Goal: Check status: Check status

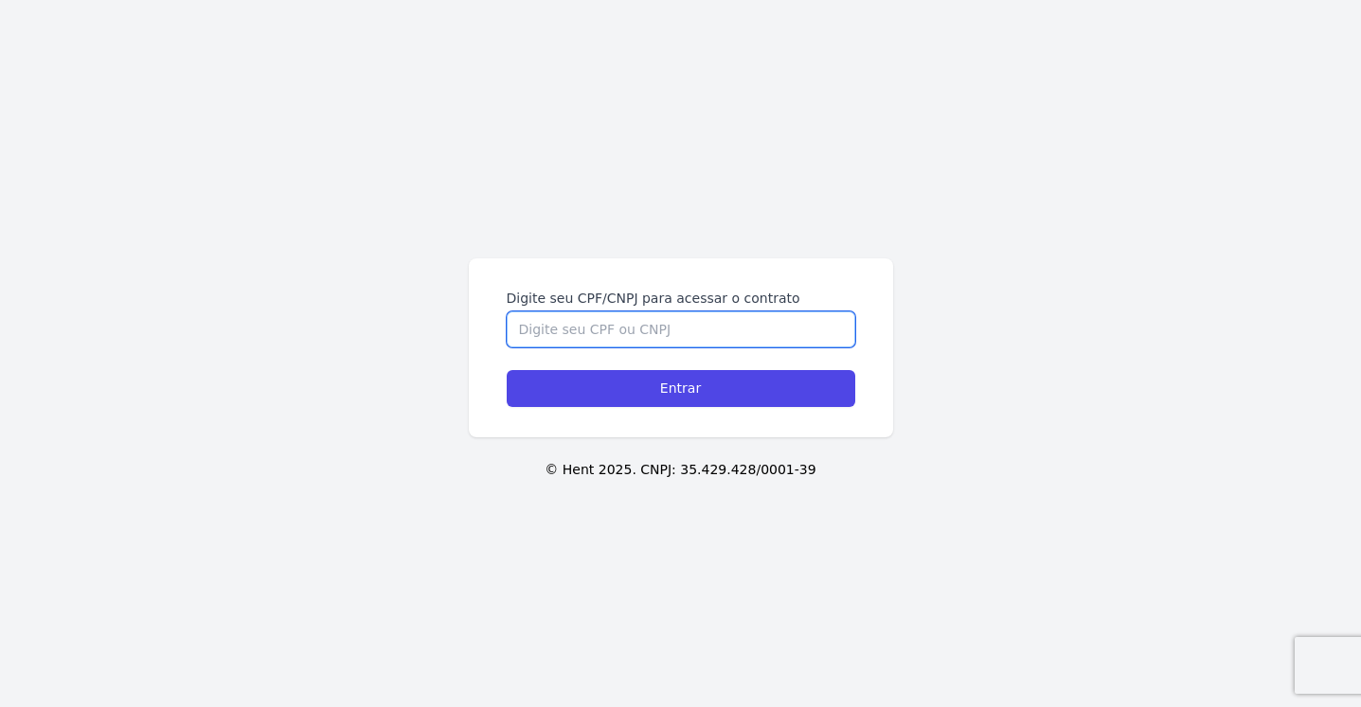
click at [627, 327] on input "Digite seu CPF/CNPJ para acessar o contrato" at bounding box center [681, 330] width 348 height 36
type input "00347138160"
click at [507, 370] on input "Entrar" at bounding box center [681, 388] width 348 height 37
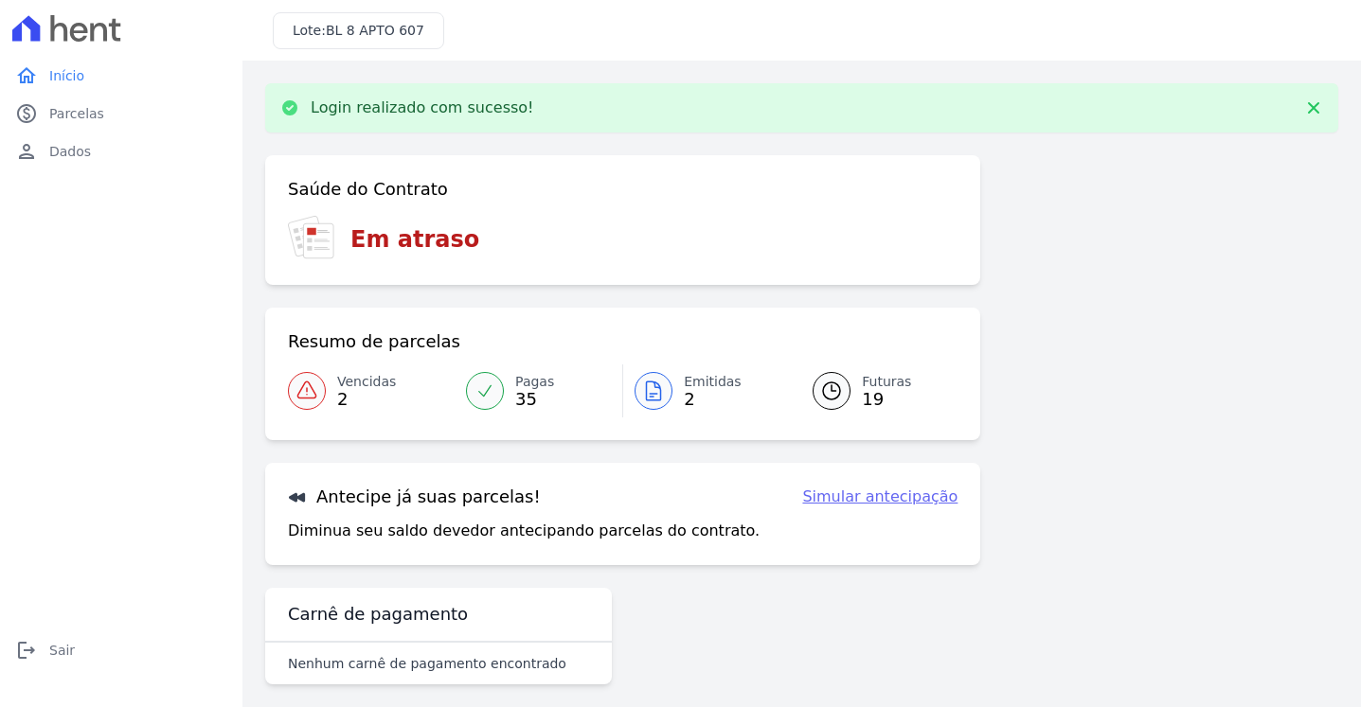
click at [387, 386] on span "Vencidas" at bounding box center [366, 382] width 59 height 20
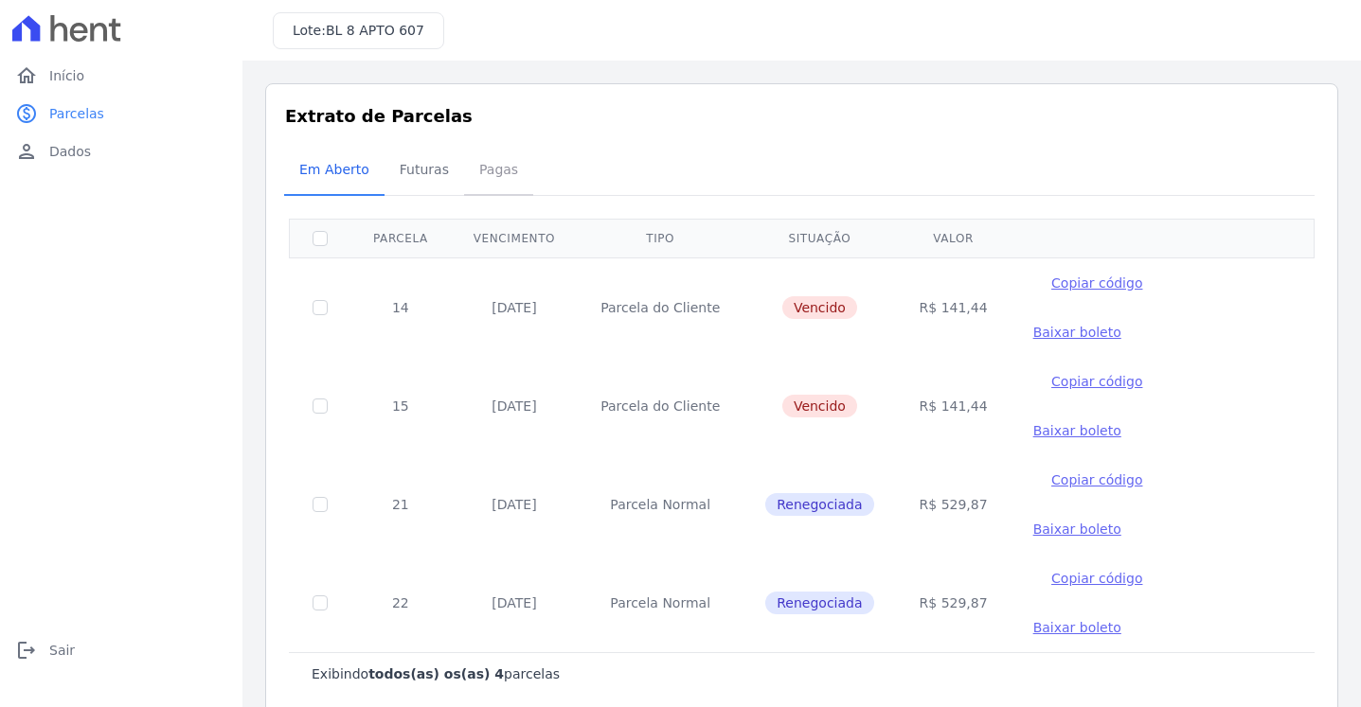
click at [498, 170] on span "Pagas" at bounding box center [499, 170] width 62 height 38
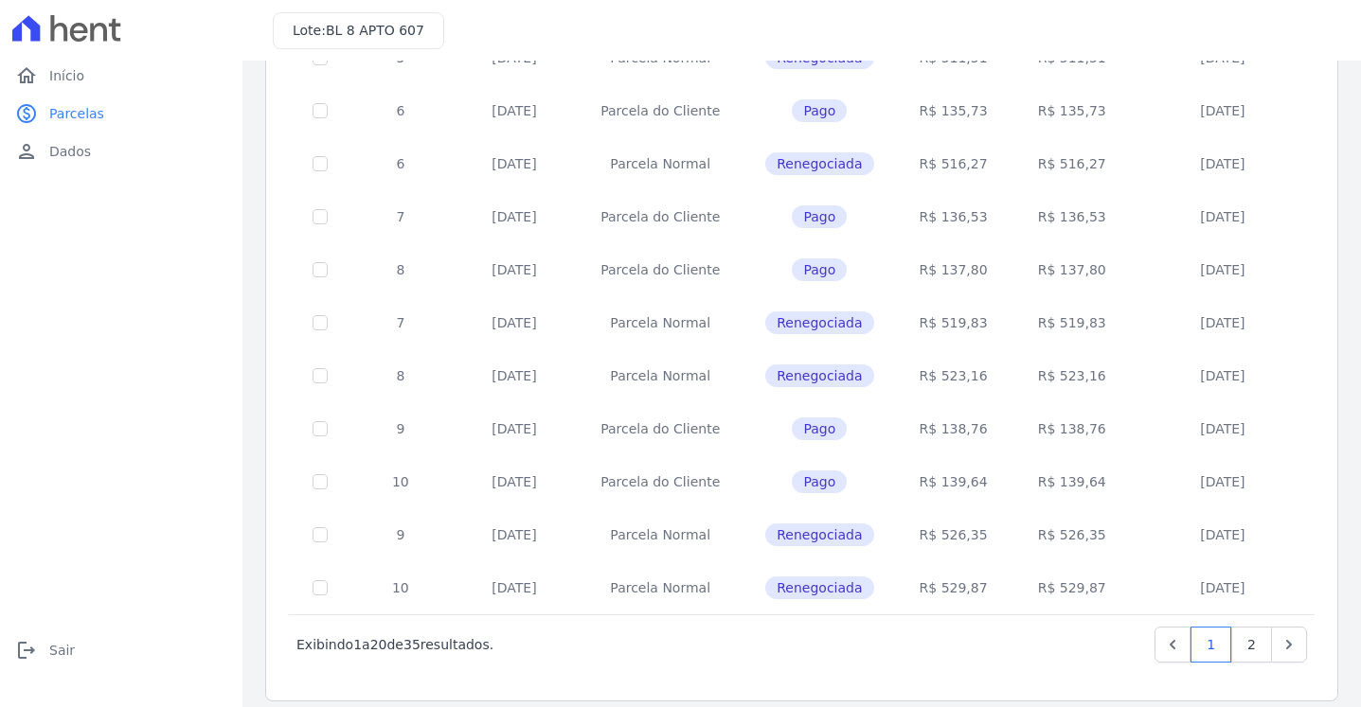
scroll to position [722, 0]
click at [1256, 629] on link "2" at bounding box center [1251, 643] width 41 height 36
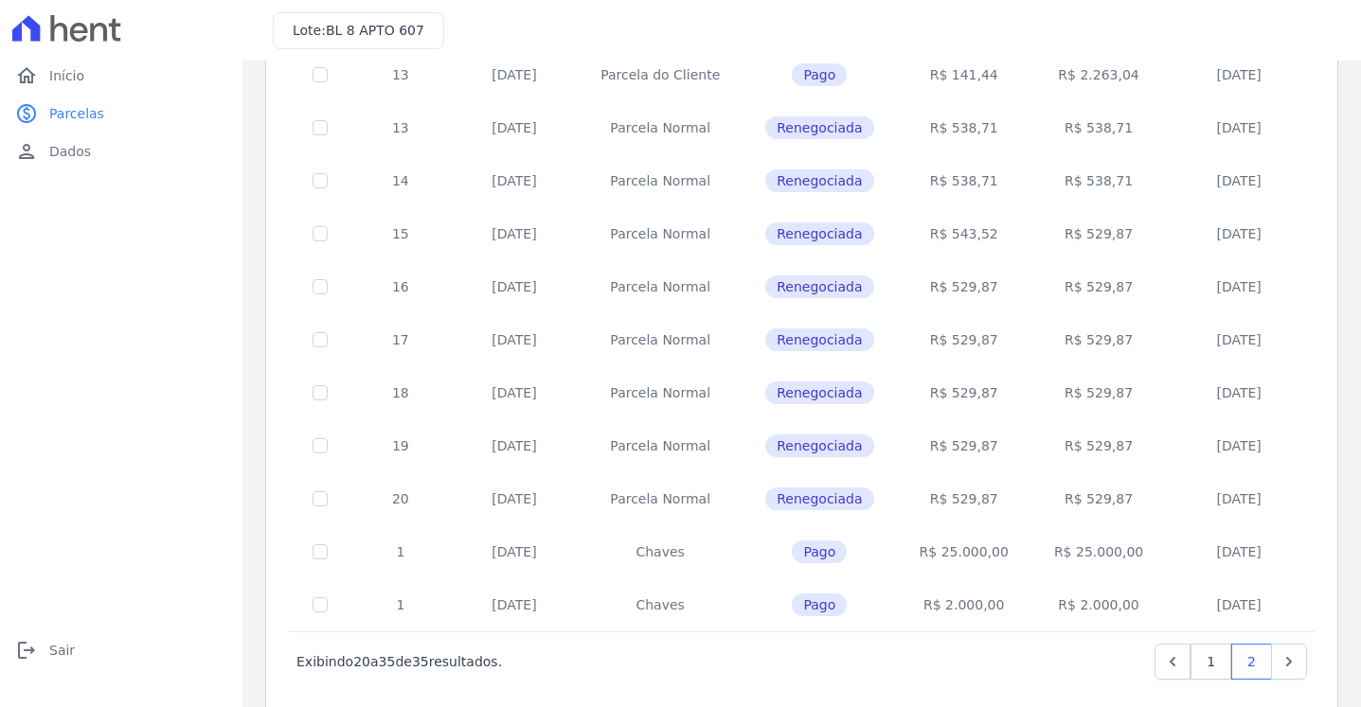
scroll to position [456, 0]
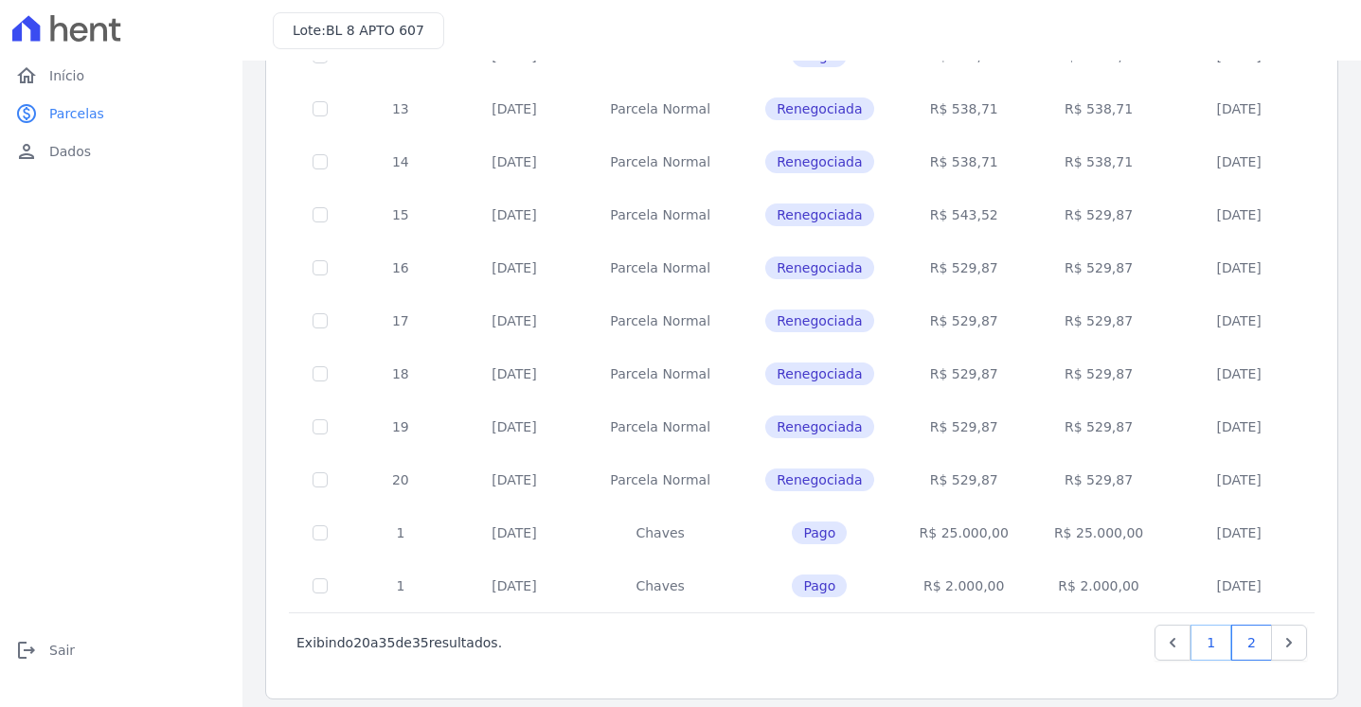
click at [1193, 625] on link "1" at bounding box center [1210, 643] width 41 height 36
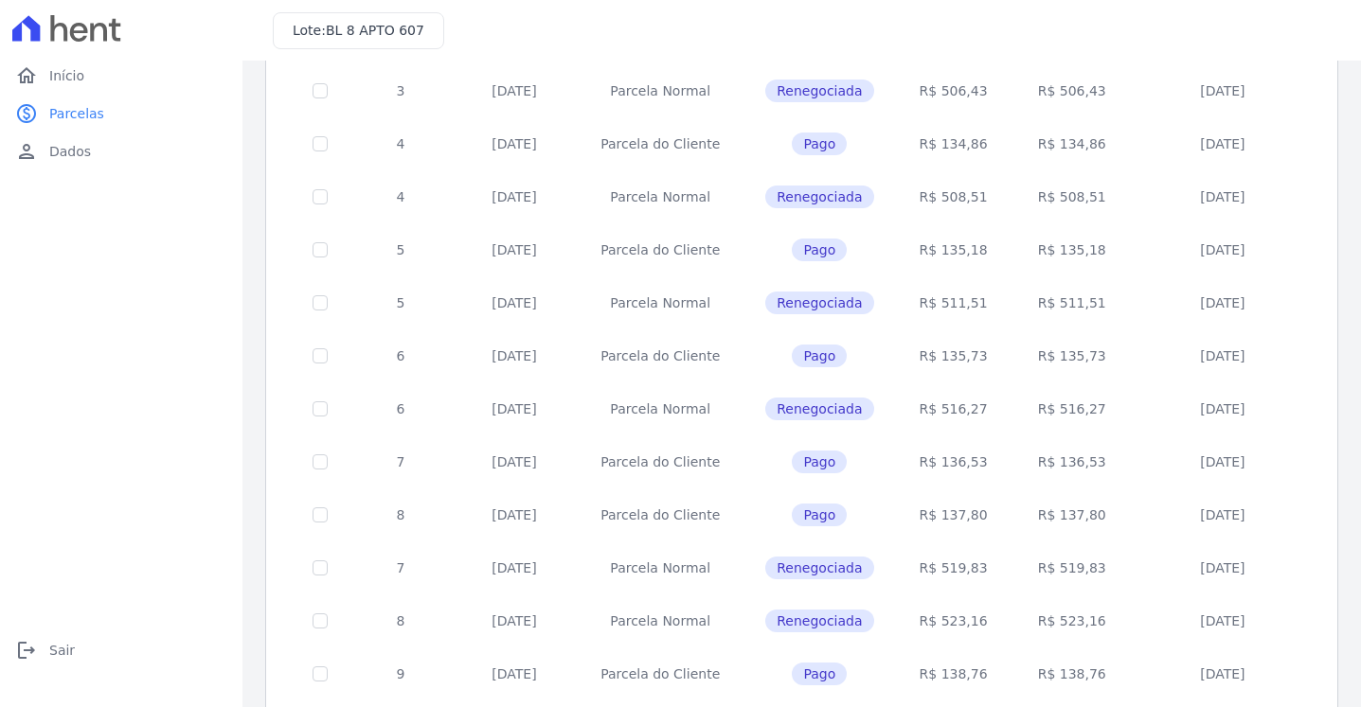
scroll to position [95, 0]
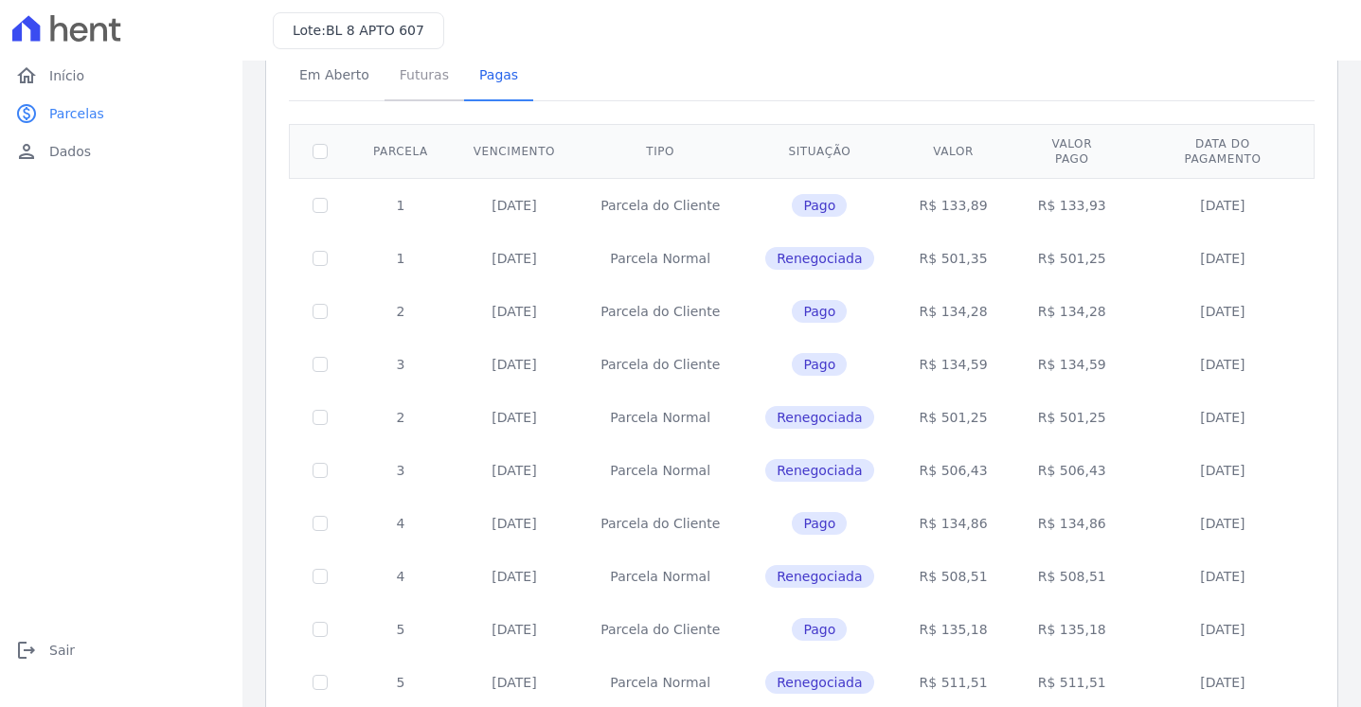
click at [397, 94] on span "Futuras" at bounding box center [424, 75] width 72 height 38
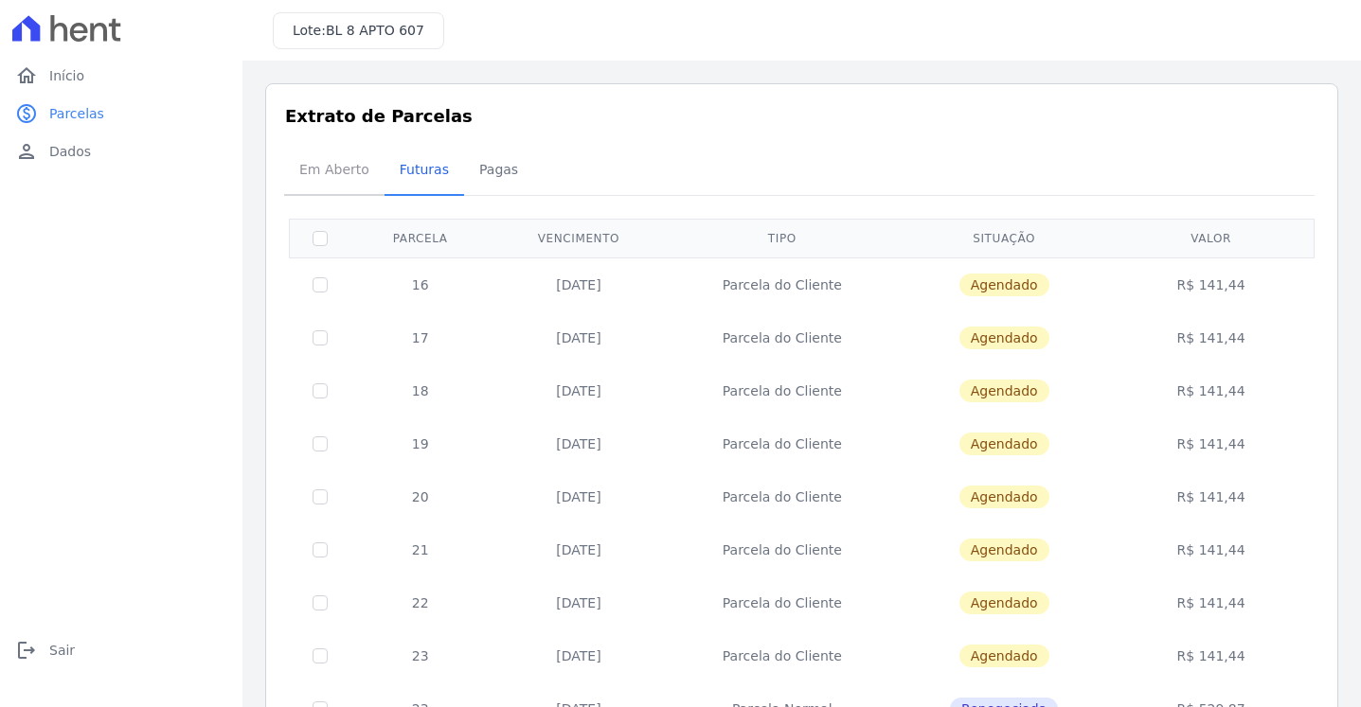
click at [292, 184] on span "Em Aberto" at bounding box center [334, 170] width 93 height 38
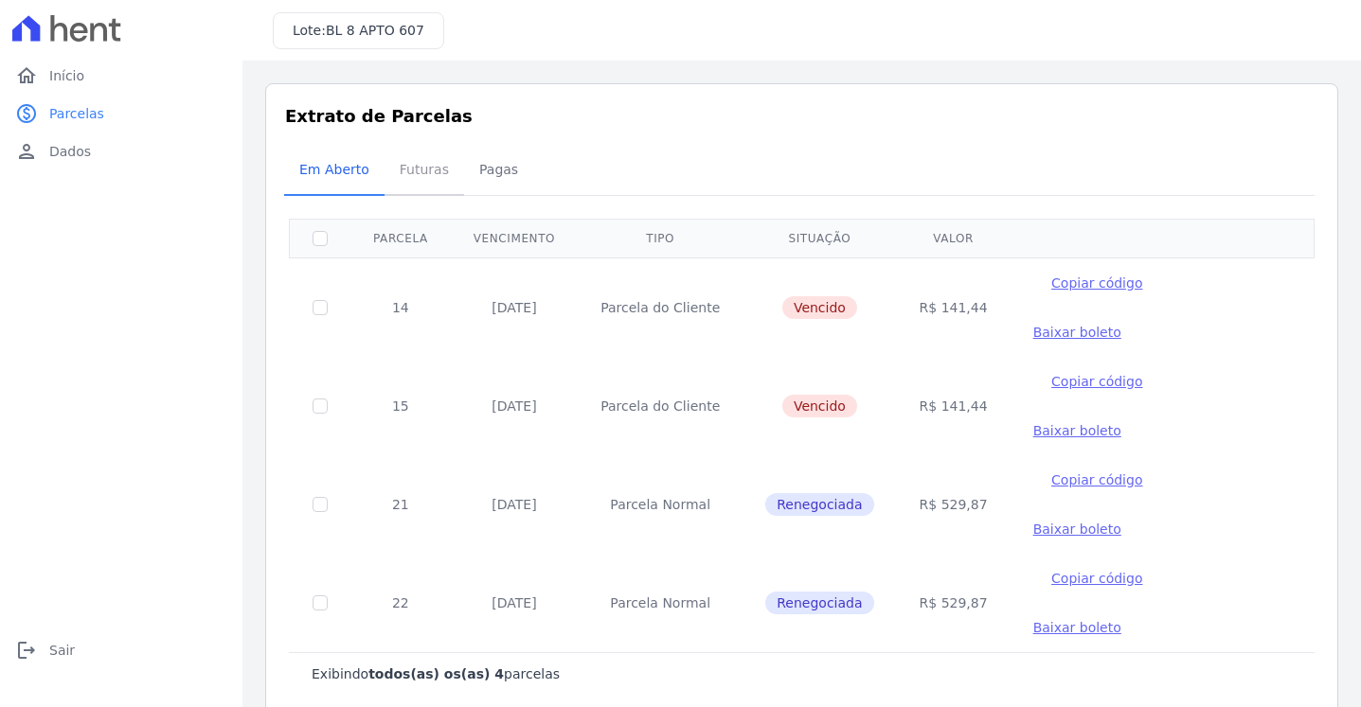
click at [421, 169] on span "Futuras" at bounding box center [424, 170] width 72 height 38
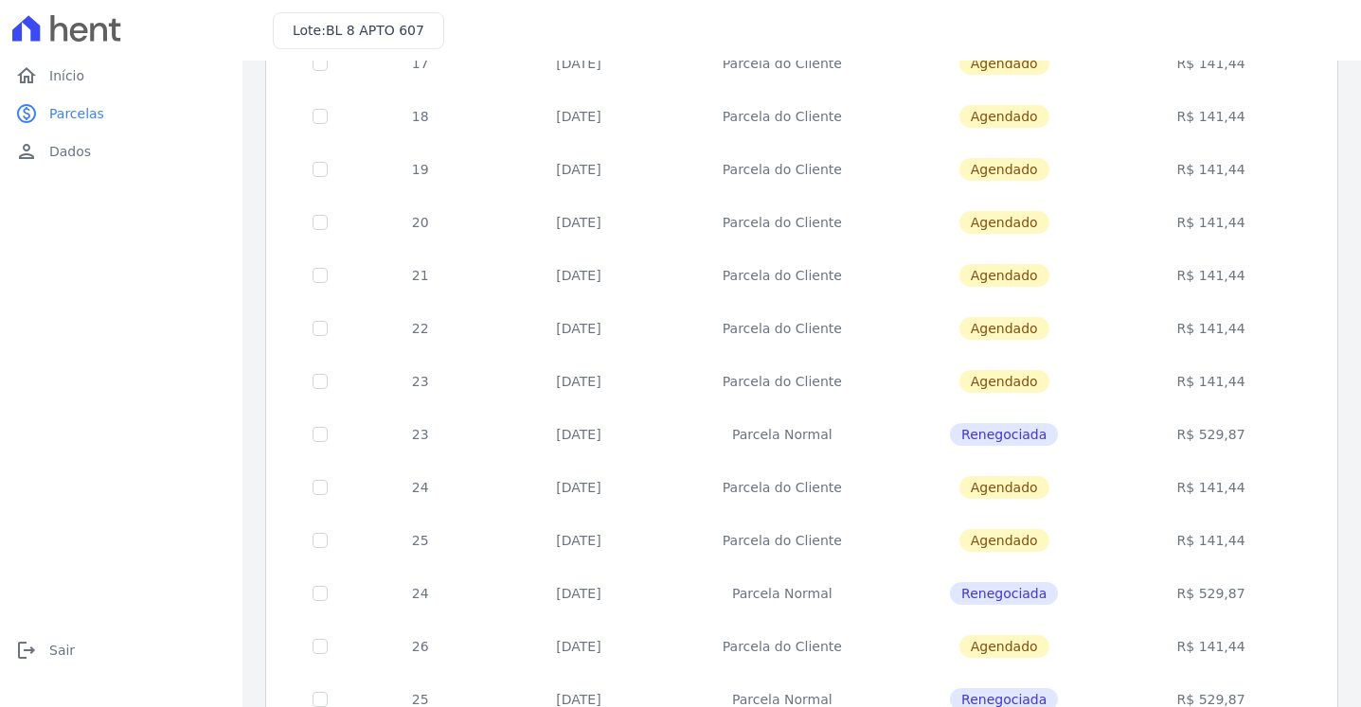
scroll to position [284, 0]
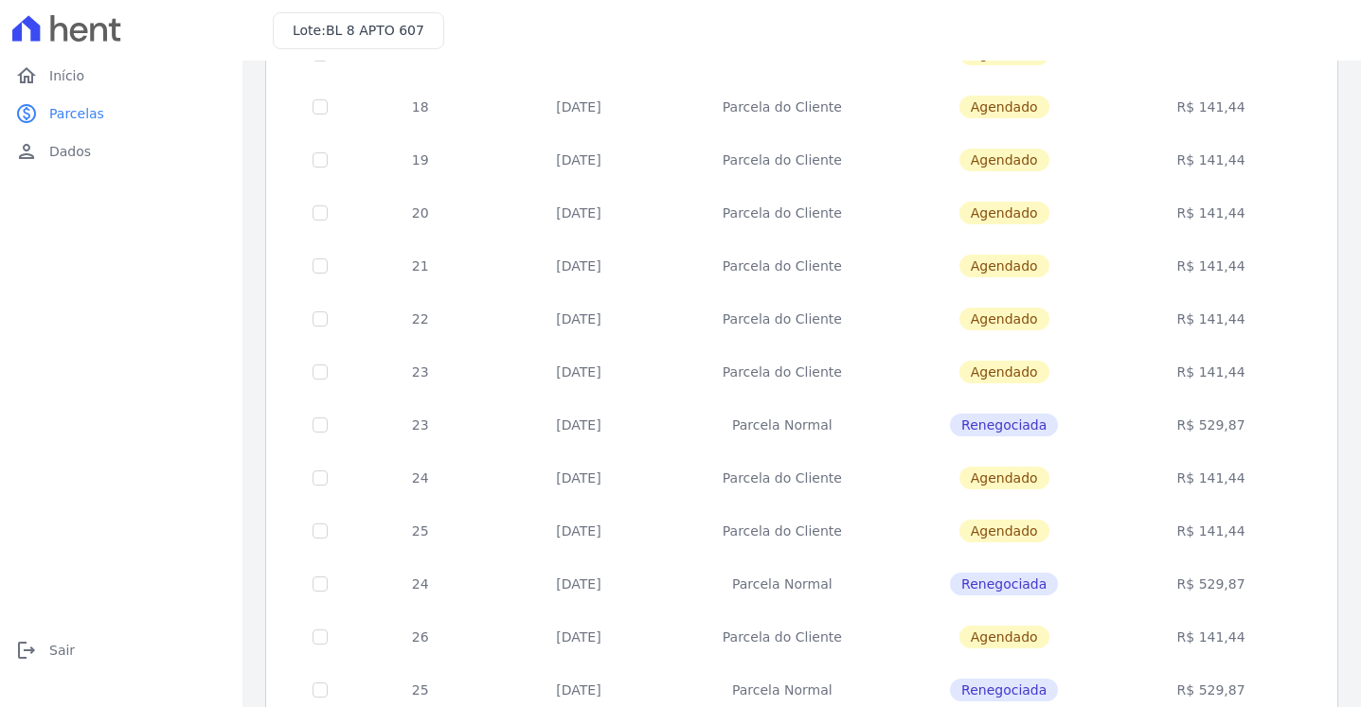
click at [996, 431] on span "Renegociada" at bounding box center [1004, 425] width 108 height 23
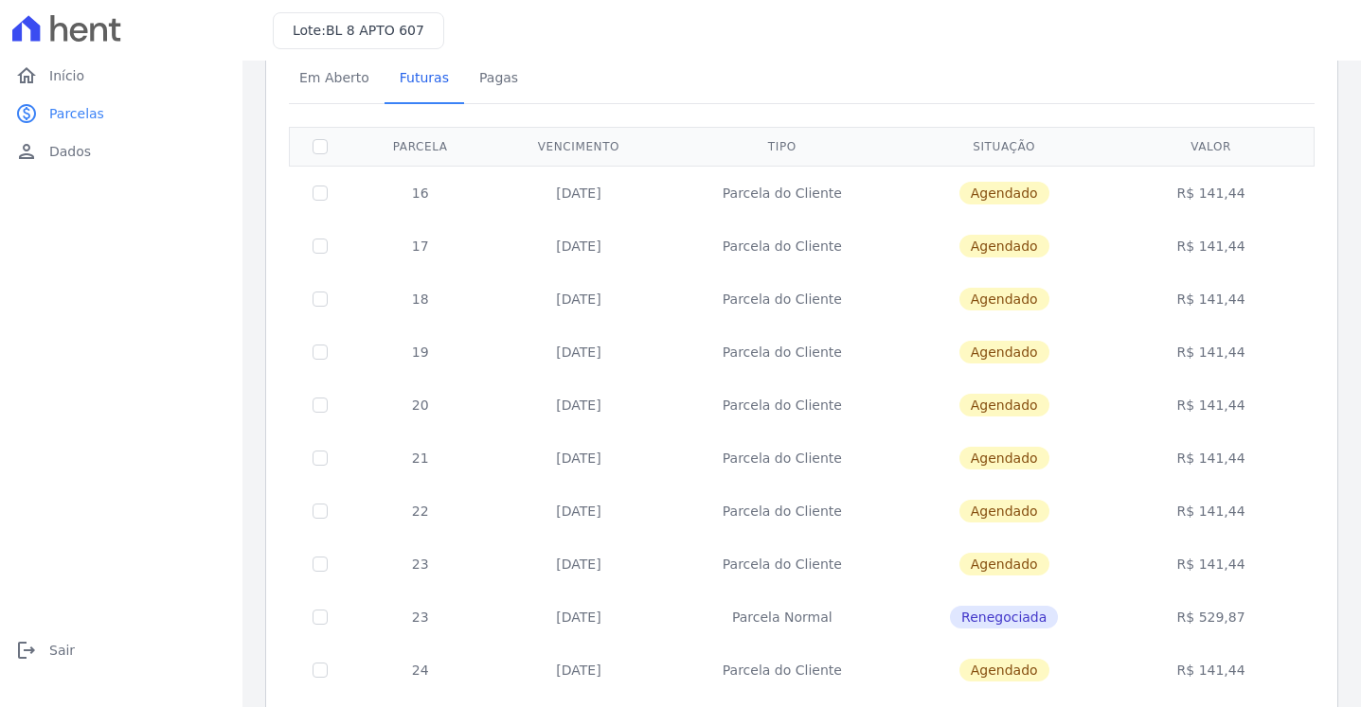
scroll to position [0, 0]
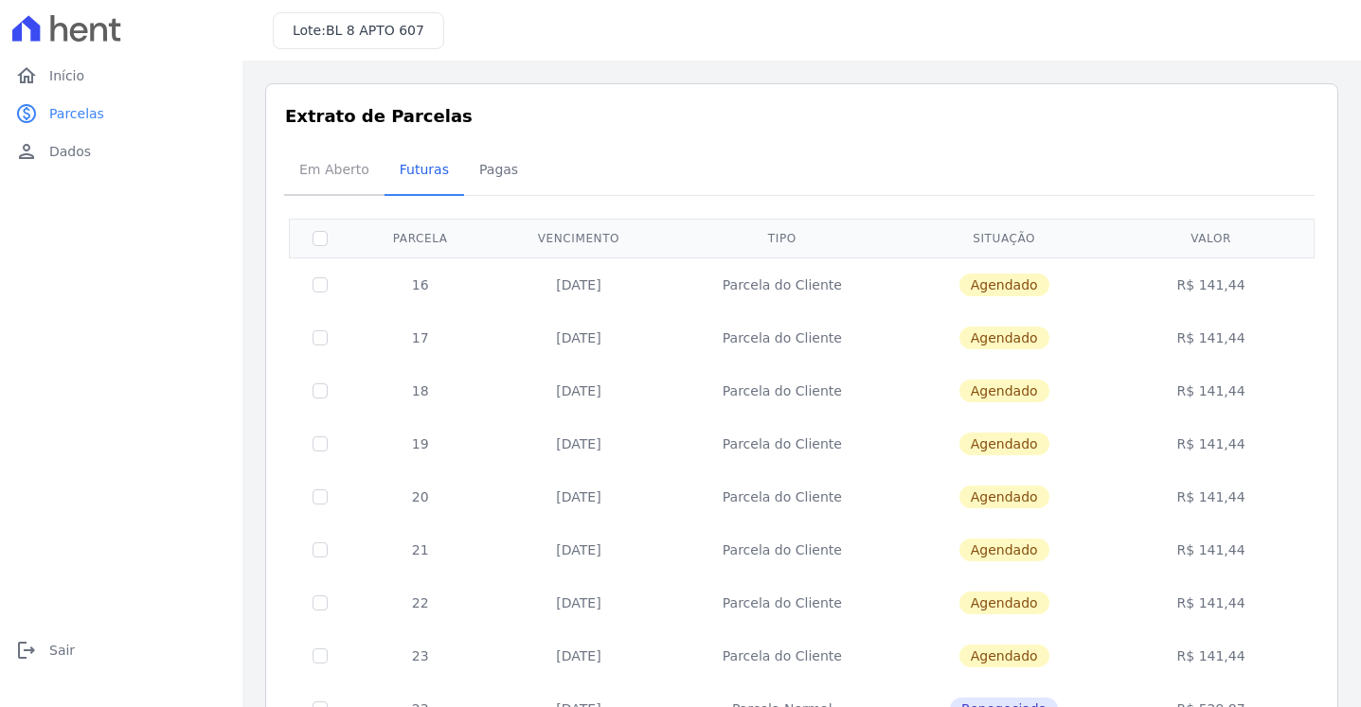
click at [324, 174] on span "Em Aberto" at bounding box center [334, 170] width 93 height 38
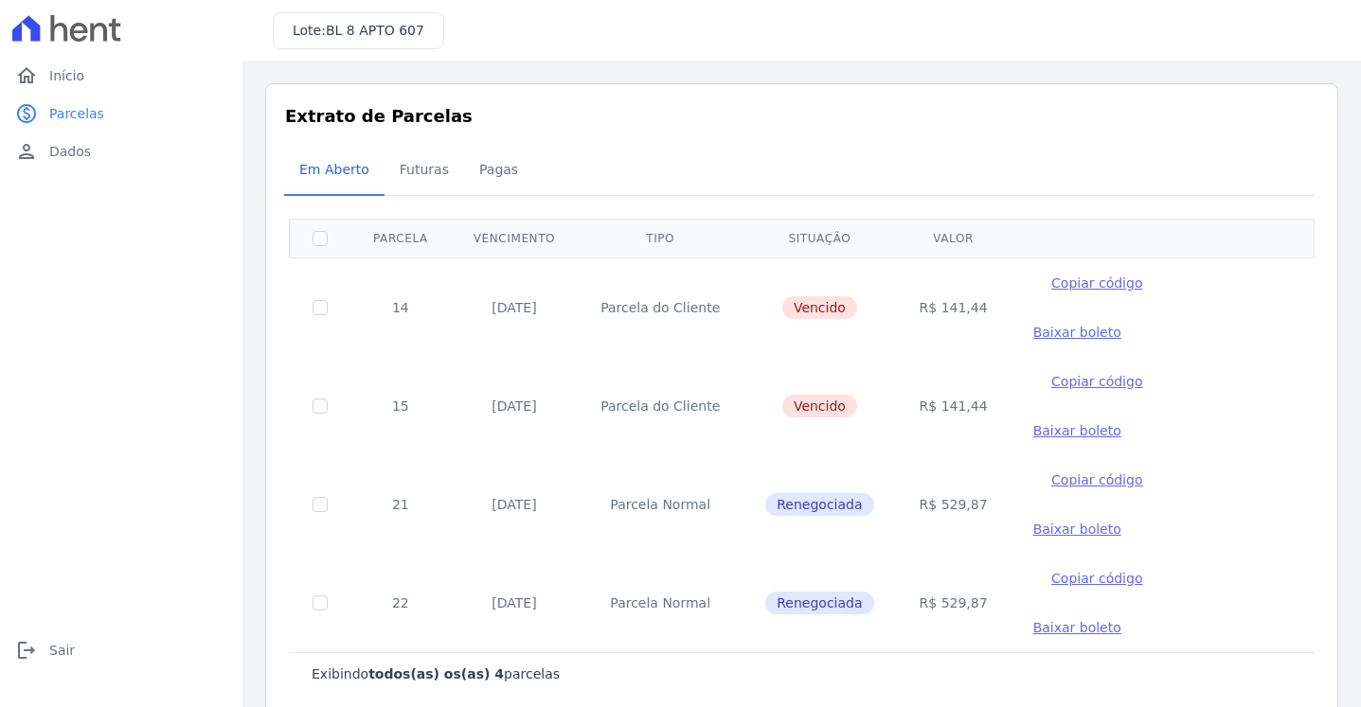
click at [236, 215] on div "home Início home Início paid Parcelas paid Parcelas person Dados person Dados l…" at bounding box center [121, 346] width 242 height 692
click at [420, 178] on span "Futuras" at bounding box center [424, 170] width 72 height 38
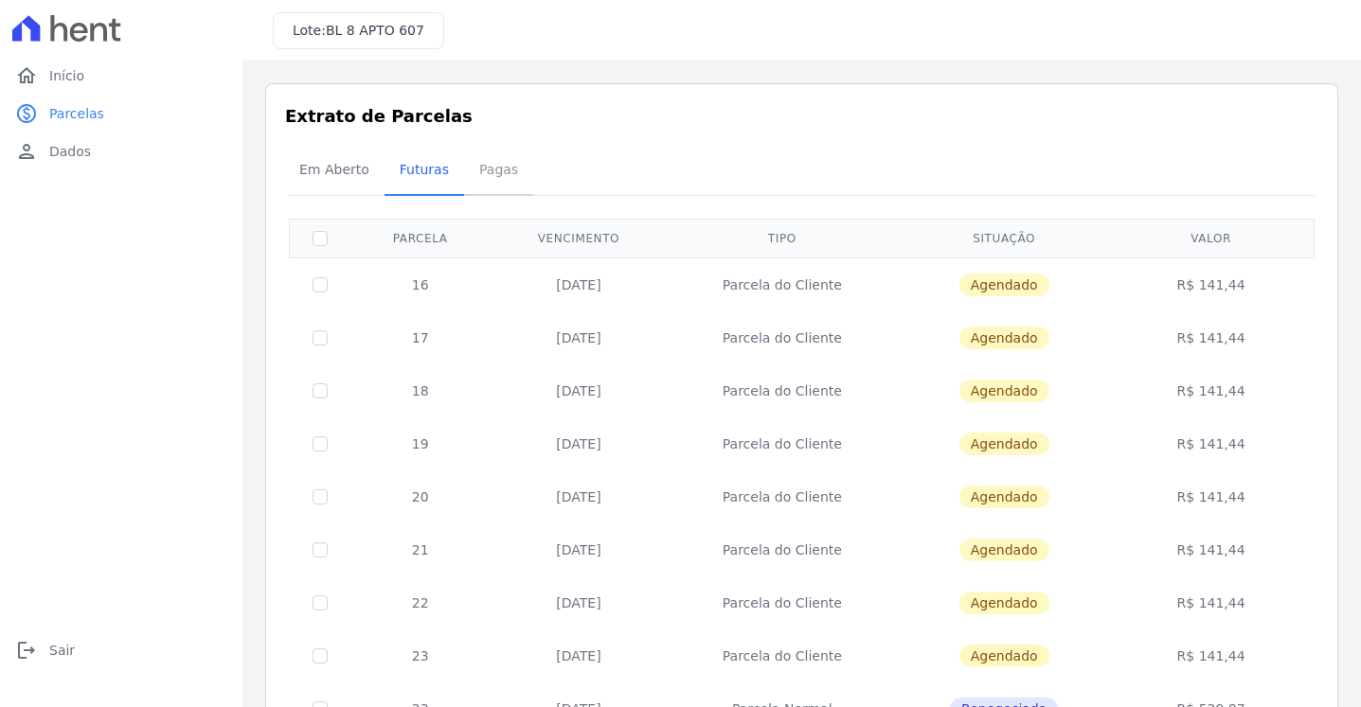
click at [498, 159] on span "Pagas" at bounding box center [499, 170] width 62 height 38
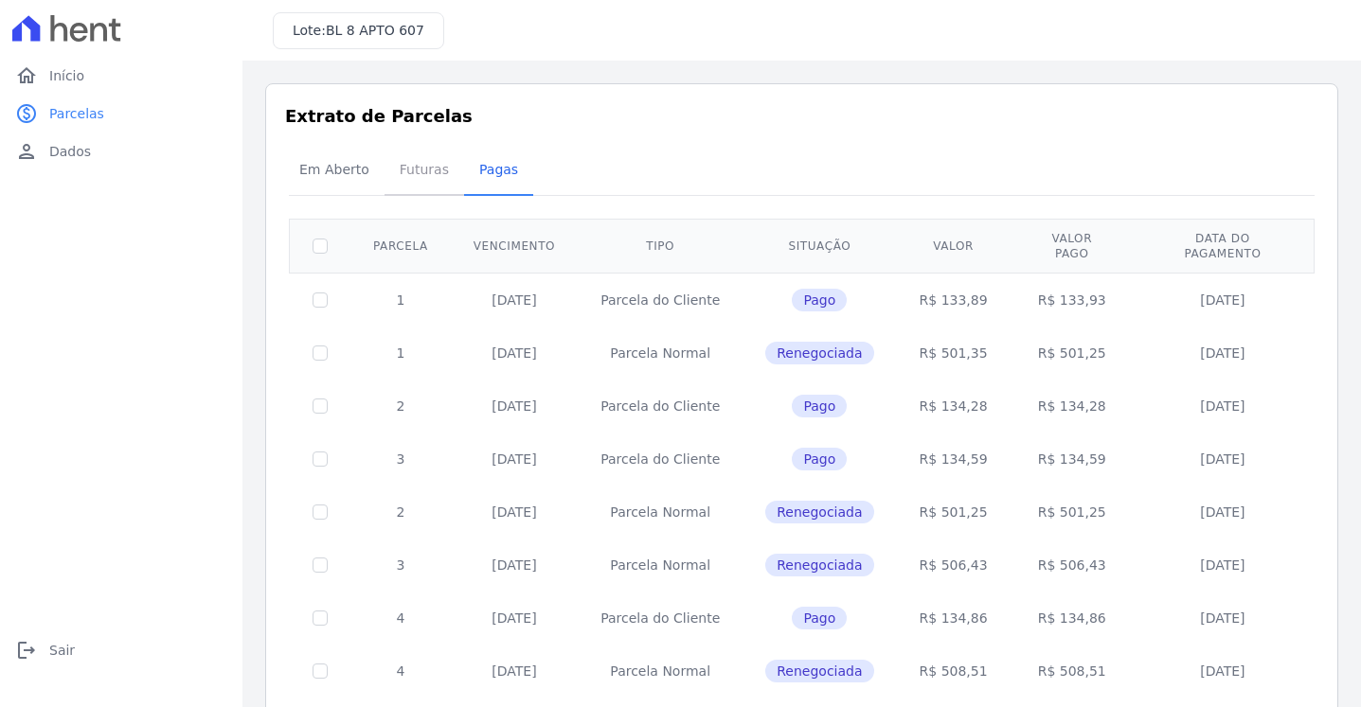
click at [435, 174] on span "Futuras" at bounding box center [424, 170] width 72 height 38
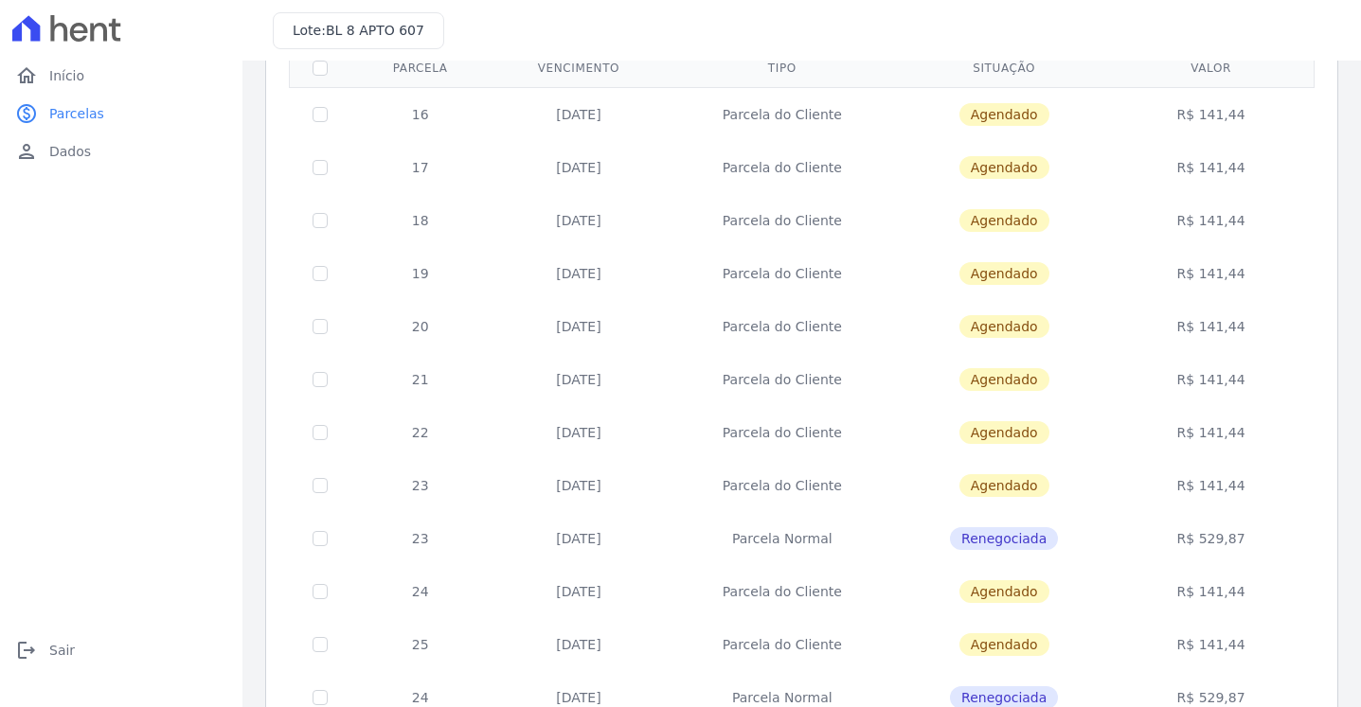
scroll to position [76, 0]
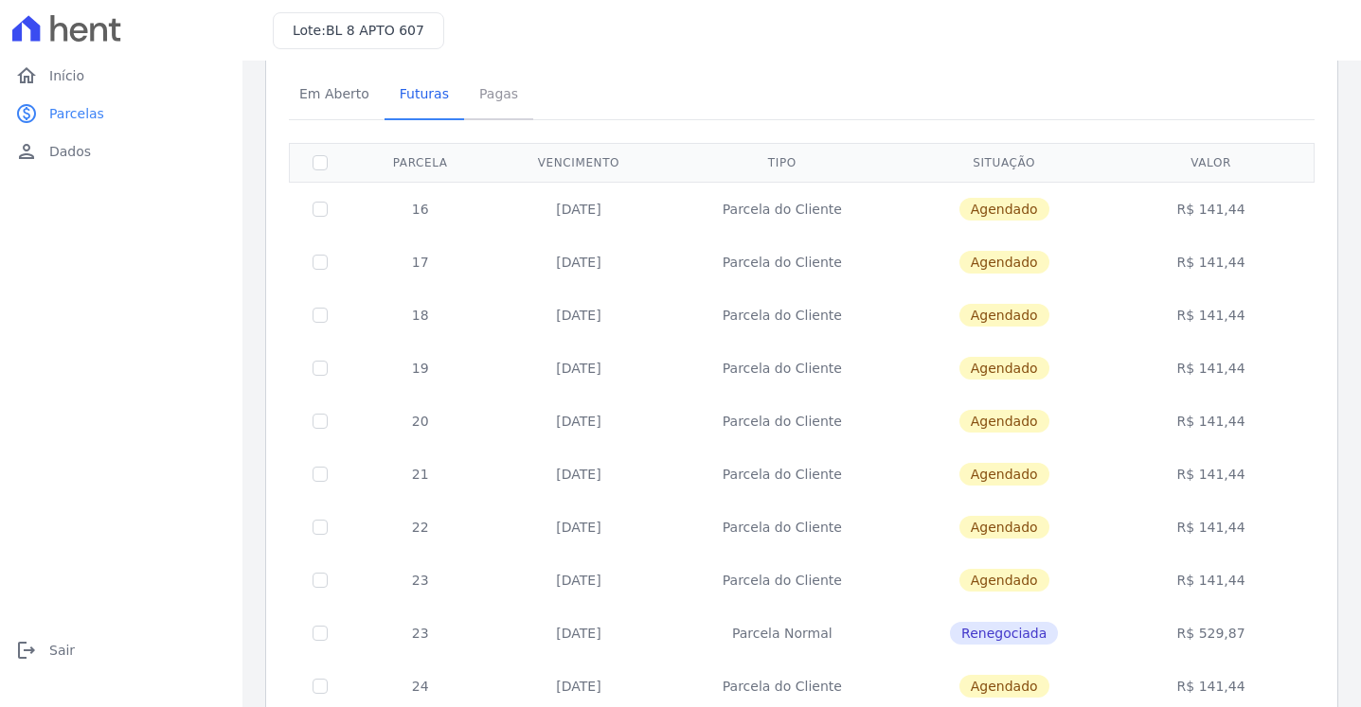
click at [499, 72] on link "Pagas" at bounding box center [498, 95] width 69 height 49
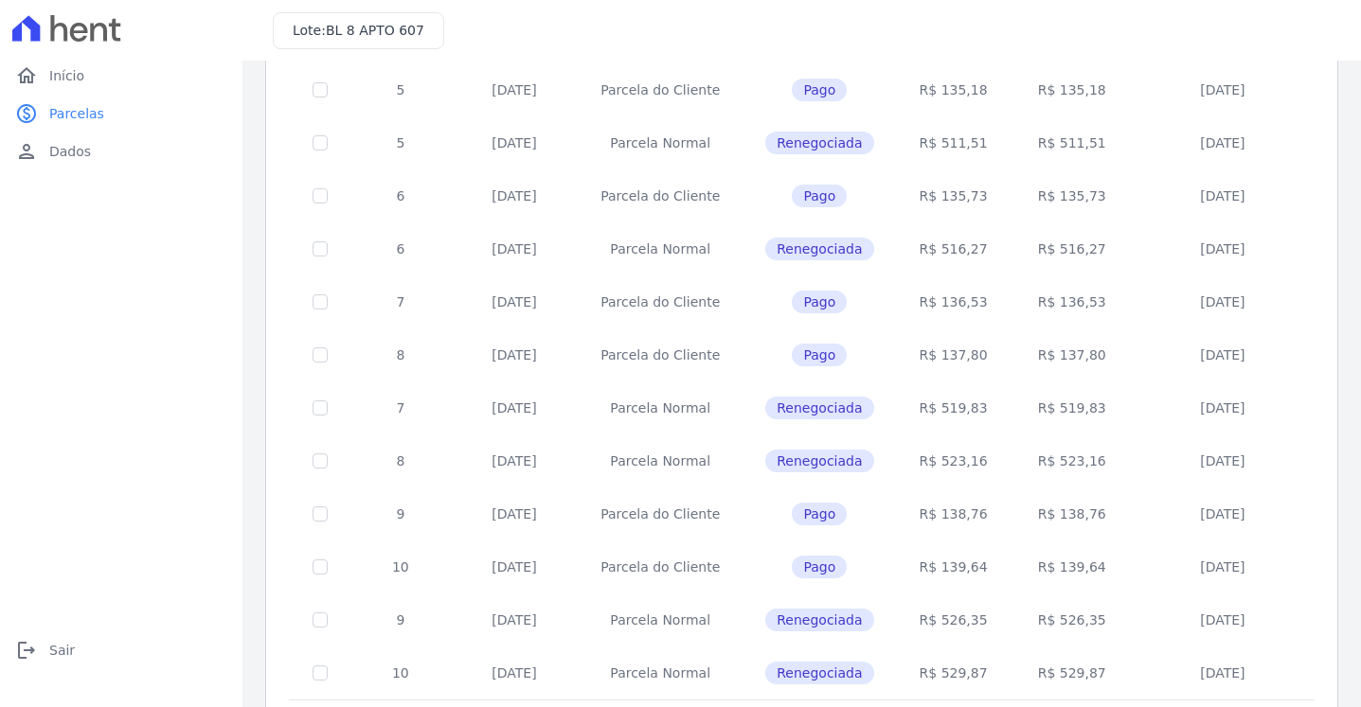
scroll to position [663, 0]
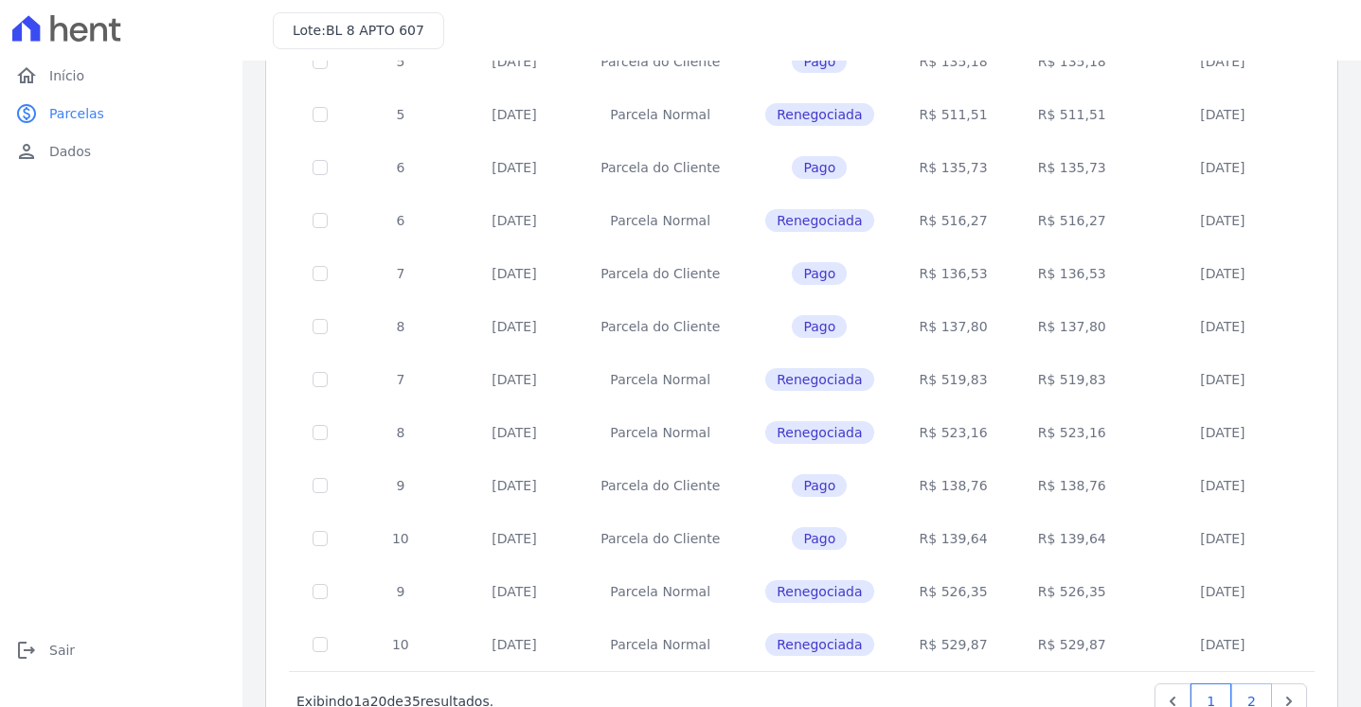
click at [1235, 684] on link "2" at bounding box center [1251, 702] width 41 height 36
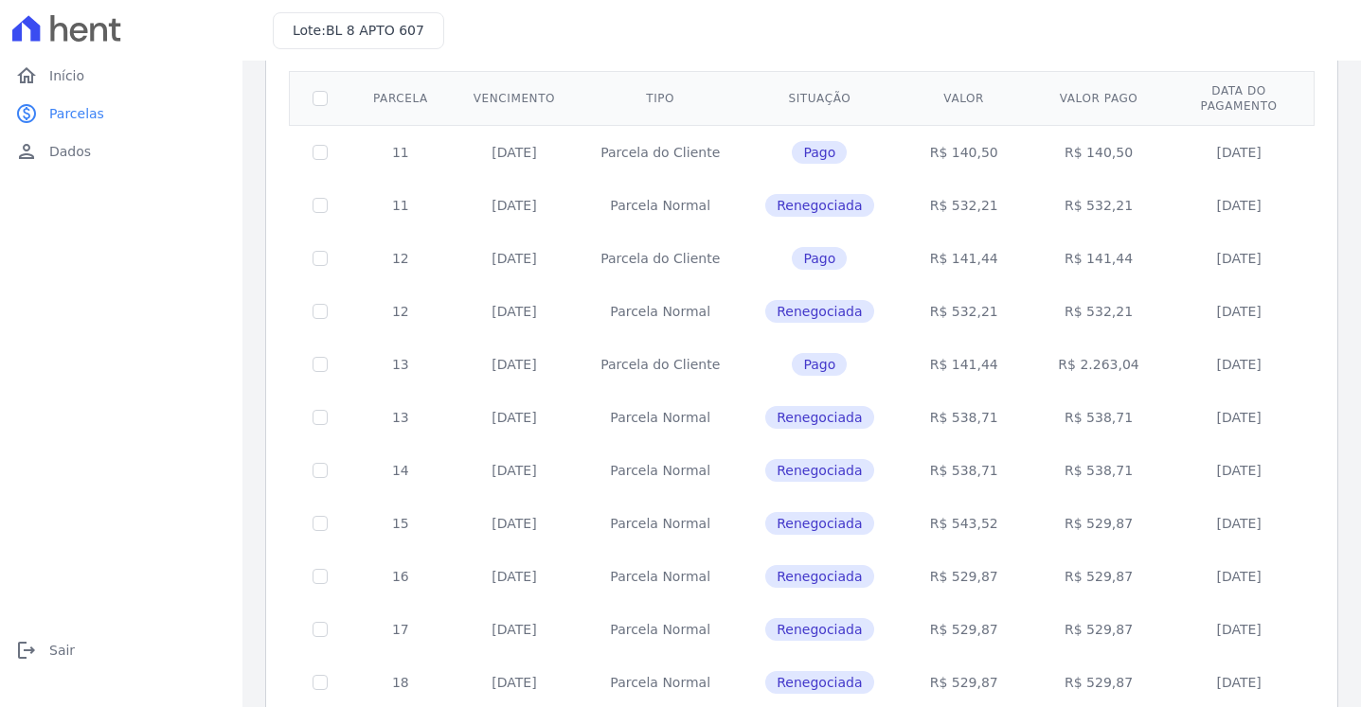
scroll to position [78, 0]
